Goal: Navigation & Orientation: Find specific page/section

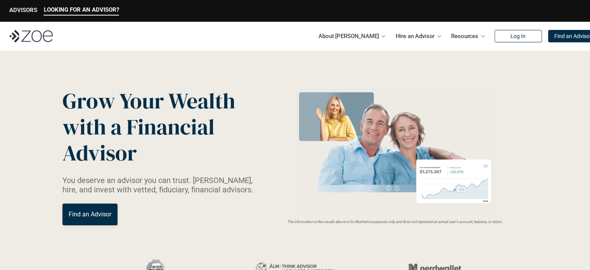
click at [14, 9] on p "ADVISORS" at bounding box center [23, 10] width 28 height 7
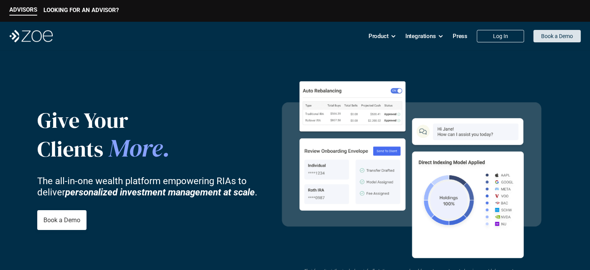
click at [554, 37] on p "Book a Demo" at bounding box center [557, 36] width 32 height 7
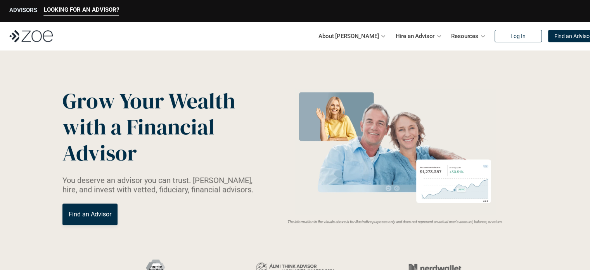
click at [29, 12] on p "ADVISORS" at bounding box center [23, 10] width 28 height 7
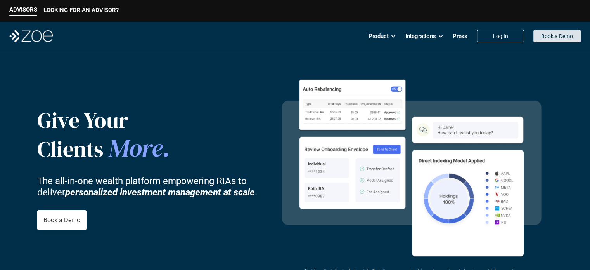
click at [555, 40] on link "Book a Demo" at bounding box center [556, 36] width 47 height 12
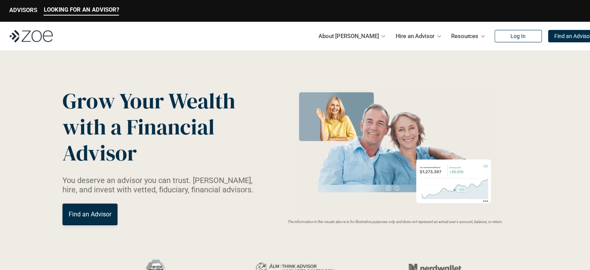
click at [17, 14] on div "ADVISORS" at bounding box center [23, 11] width 28 height 9
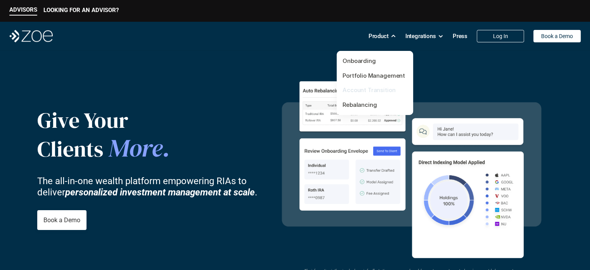
click at [363, 89] on link "Account Transition" at bounding box center [369, 89] width 53 height 7
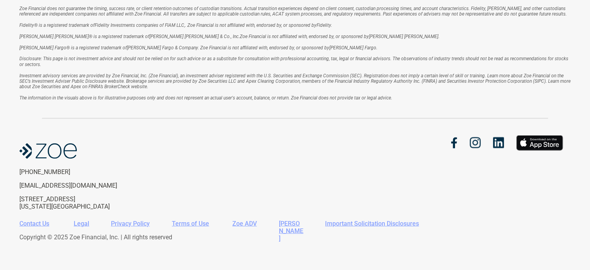
scroll to position [1561, 0]
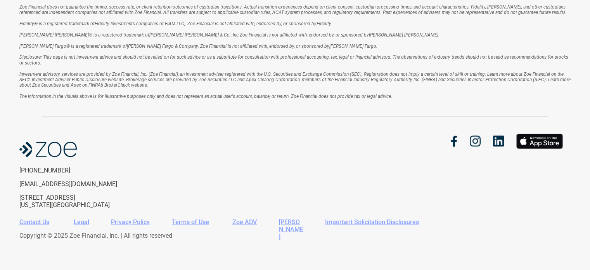
click at [588, 70] on div "Zoe Financial does not guarantee the timing, success rate, or client retention …" at bounding box center [295, 127] width 590 height 285
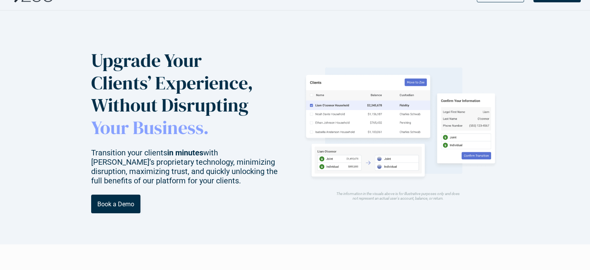
scroll to position [0, 0]
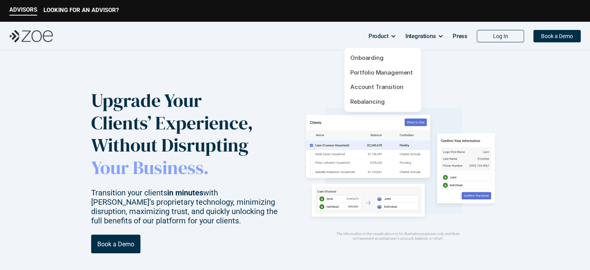
click at [382, 37] on p "Product" at bounding box center [378, 36] width 20 height 12
click at [367, 58] on link "Onboarding" at bounding box center [366, 57] width 33 height 7
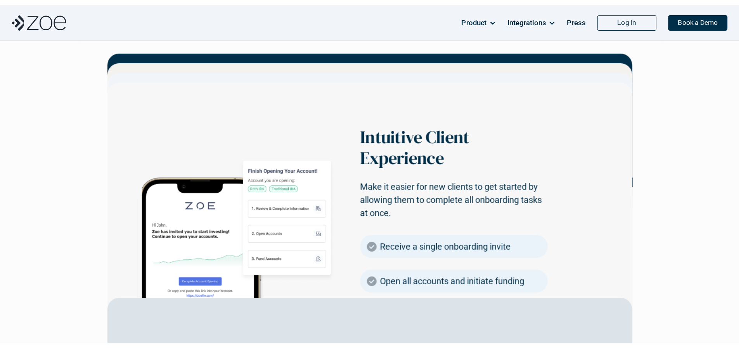
scroll to position [1319, 0]
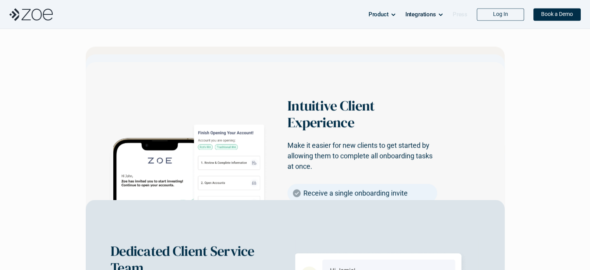
click at [464, 13] on p "Press" at bounding box center [460, 15] width 15 height 12
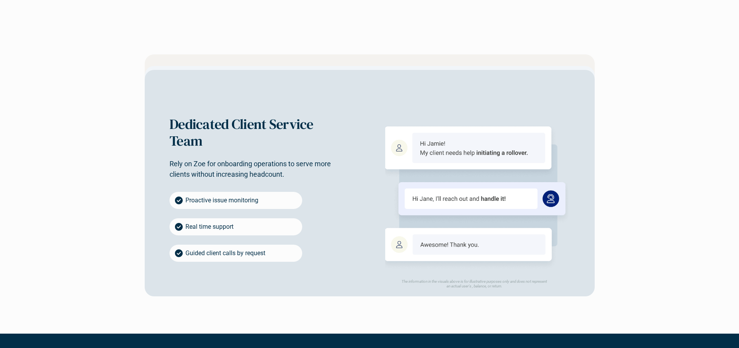
scroll to position [1623, 0]
